Goal: Transaction & Acquisition: Subscribe to service/newsletter

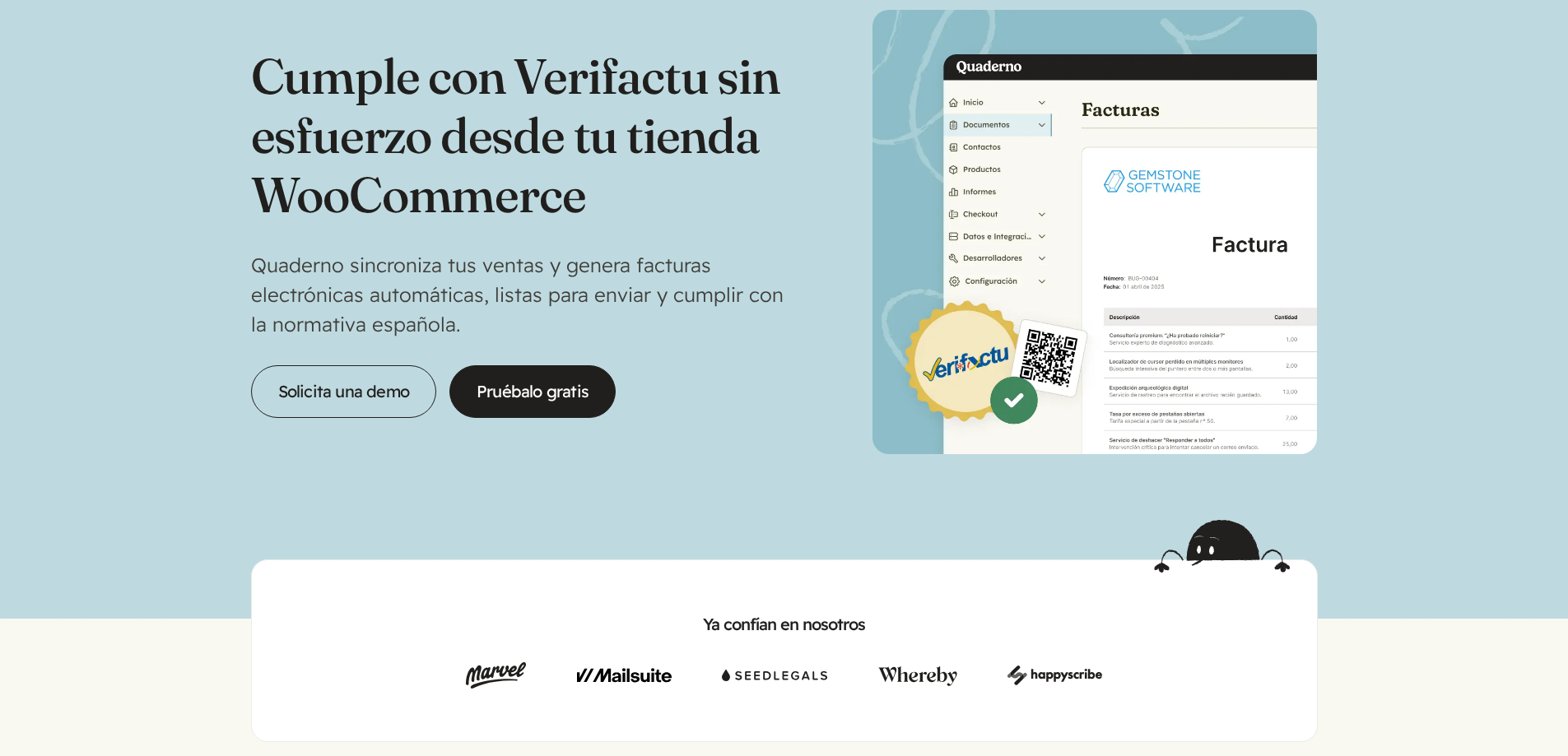
scroll to position [82, 0]
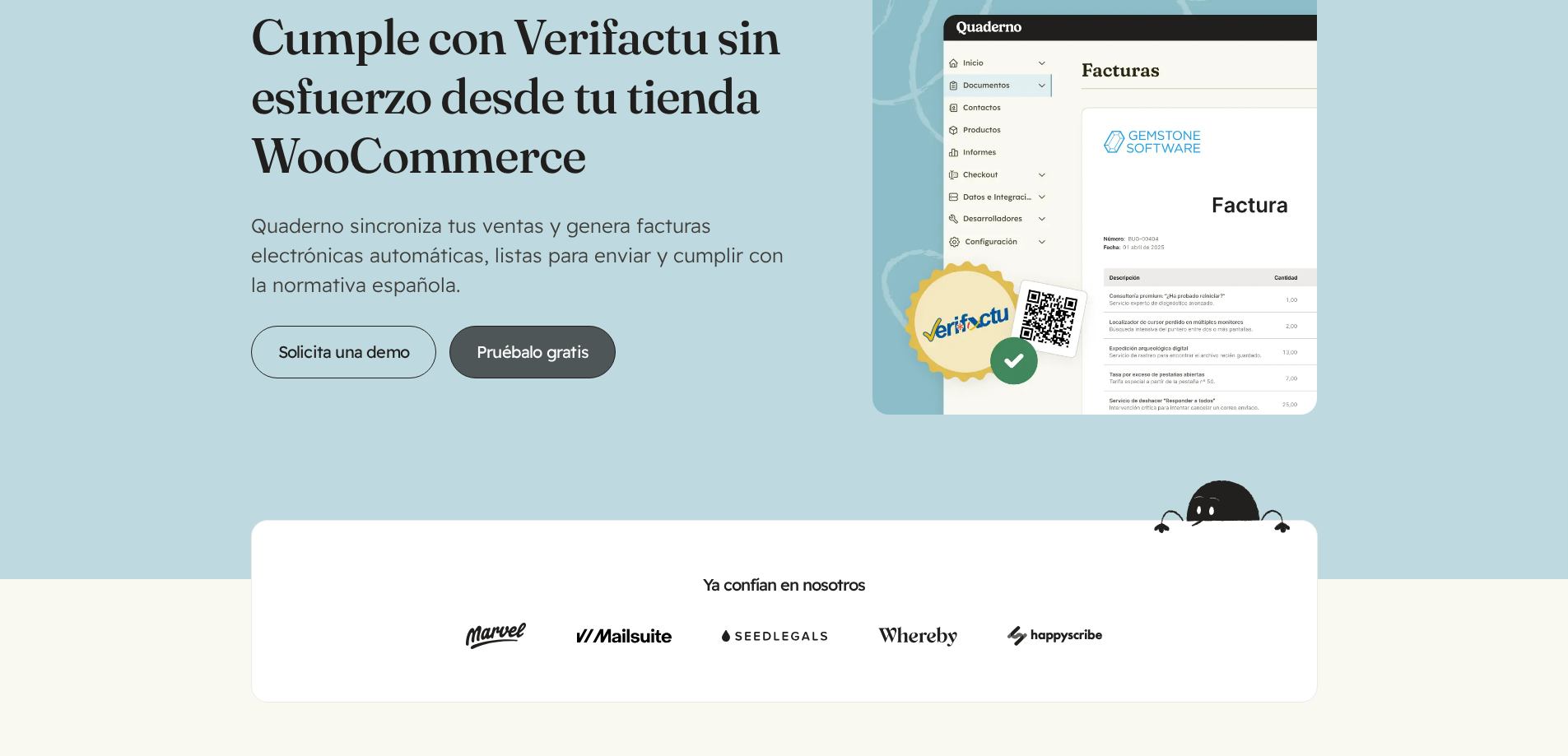
click at [557, 361] on link "Pruébalo gratis" at bounding box center [532, 351] width 167 height 53
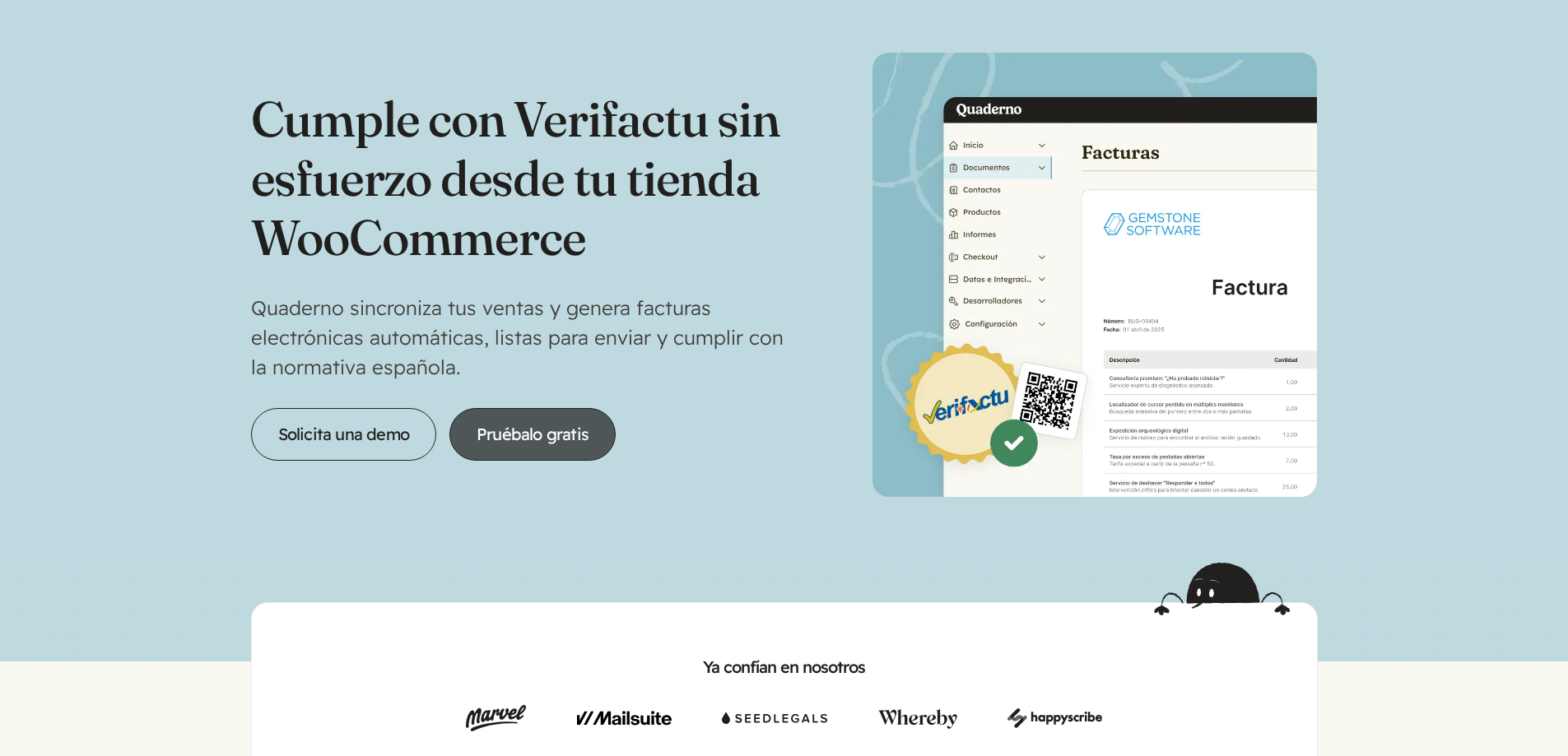
click at [546, 436] on link "Pruébalo gratis" at bounding box center [532, 434] width 167 height 53
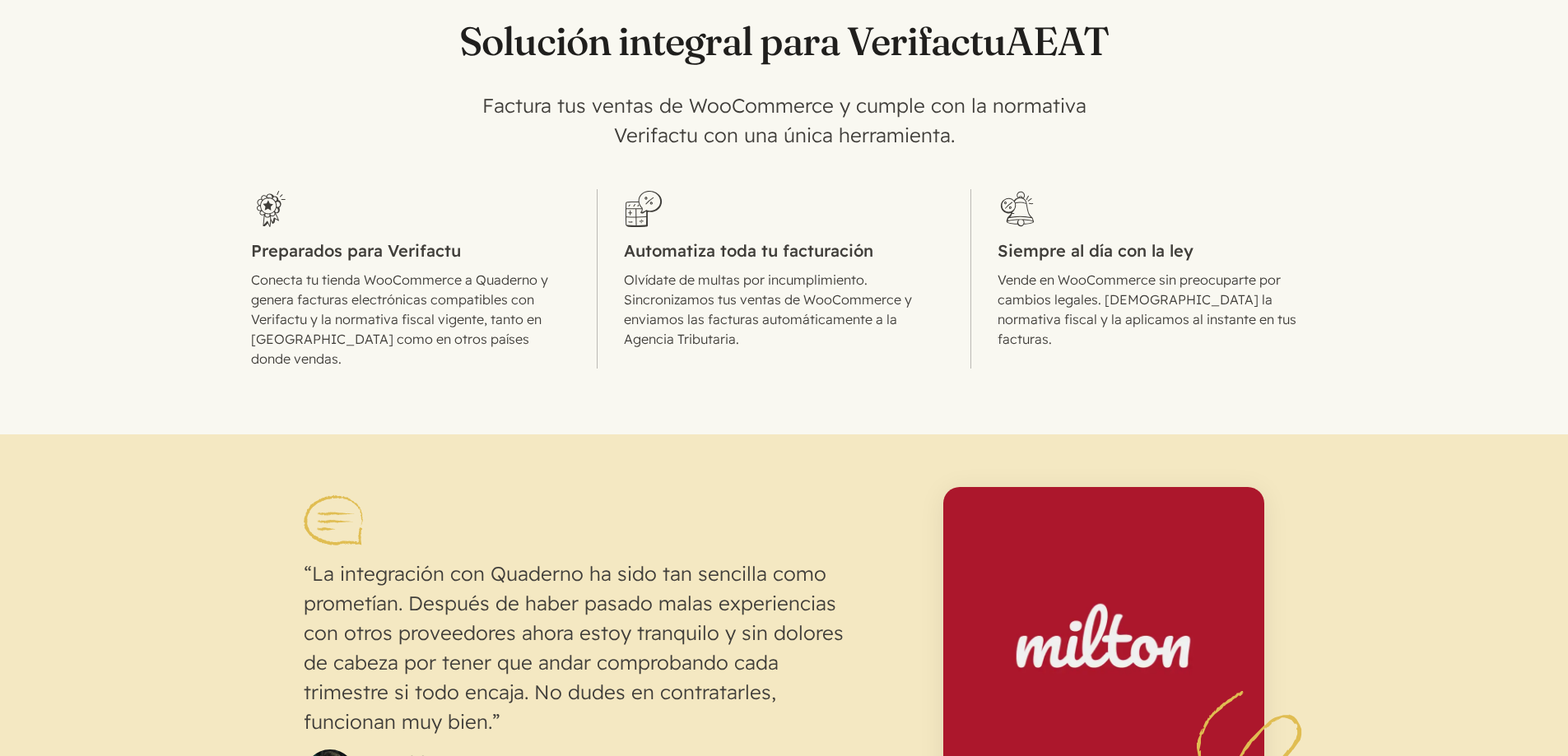
scroll to position [493, 0]
